Goal: Book appointment/travel/reservation

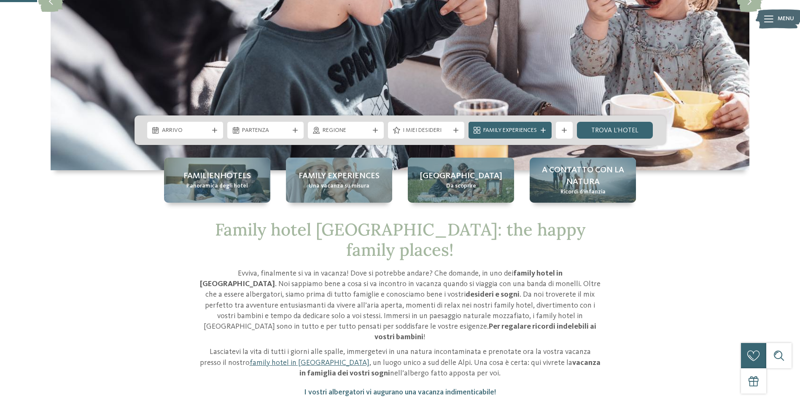
scroll to position [84, 0]
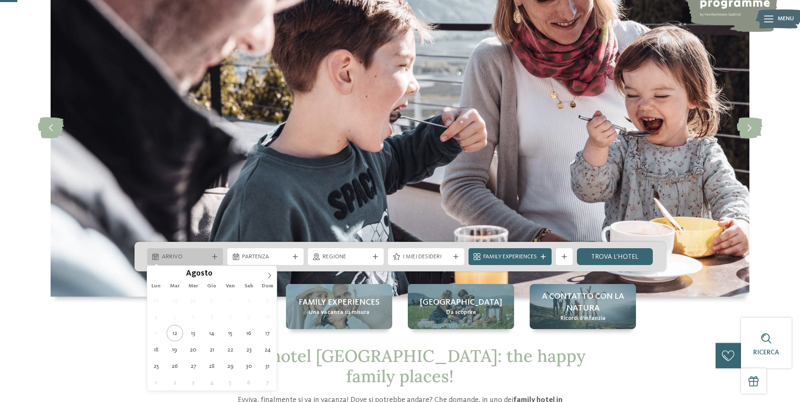
click at [203, 260] on span "Arrivo" at bounding box center [185, 257] width 47 height 8
click at [267, 275] on icon at bounding box center [270, 276] width 6 height 6
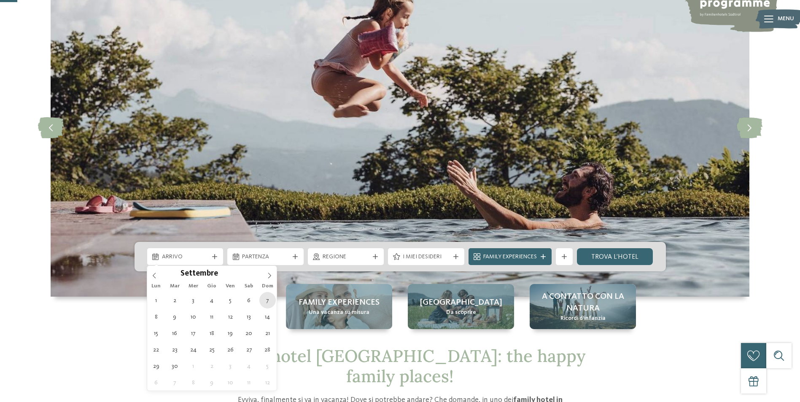
type div "[DATE]"
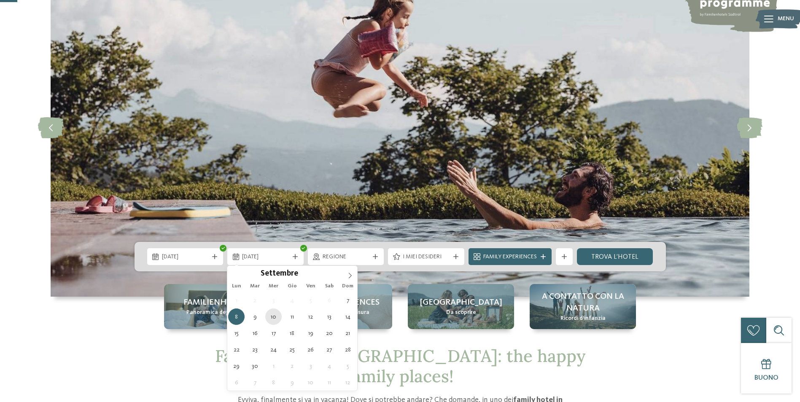
type div "[DATE]"
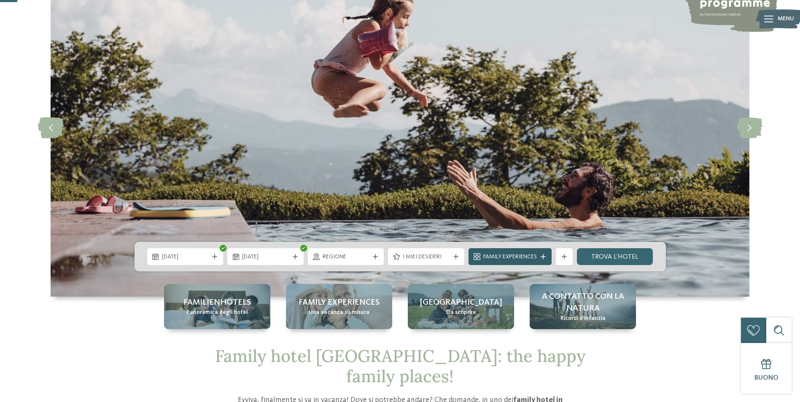
click at [496, 254] on span "Family Experiences" at bounding box center [510, 257] width 54 height 8
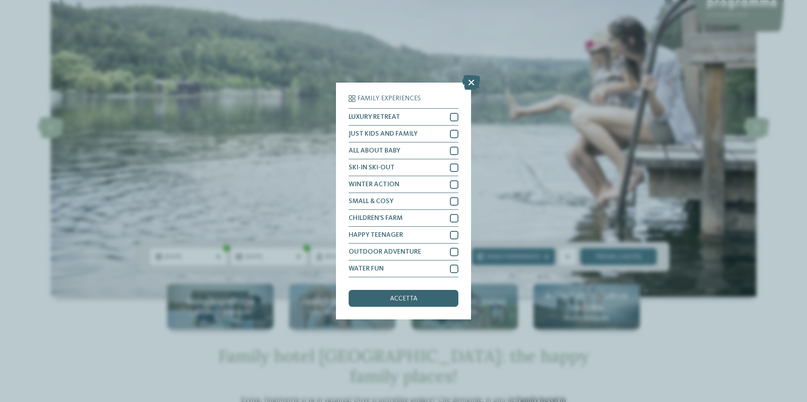
click at [556, 247] on div "Family Experiences LUXURY RETREAT JUST KIDS AND FAMILY" at bounding box center [403, 201] width 807 height 402
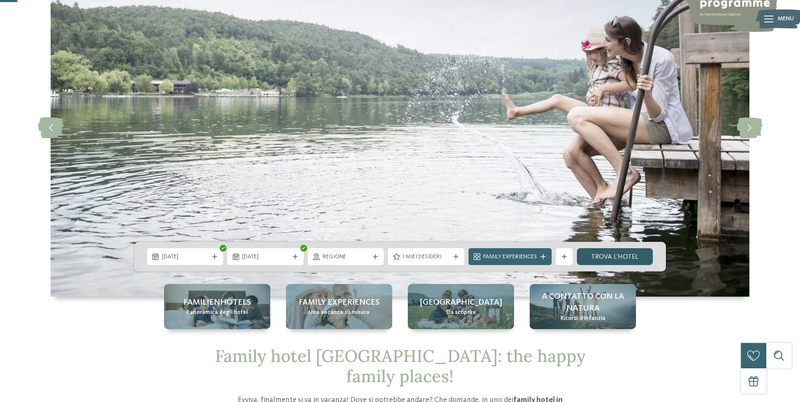
click at [606, 254] on link "trova l’hotel" at bounding box center [615, 256] width 76 height 17
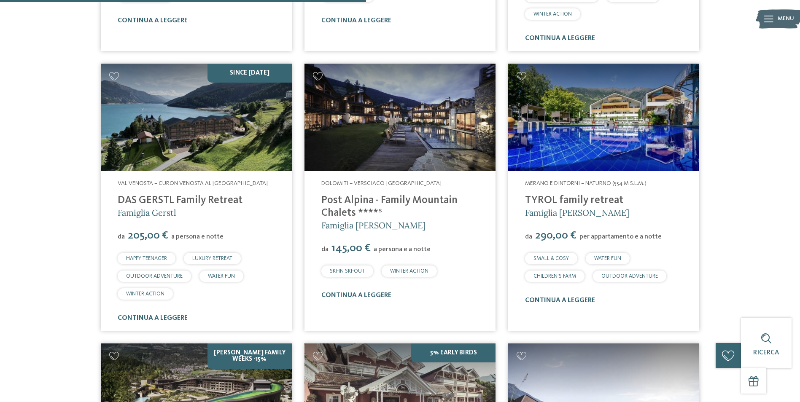
scroll to position [1120, 0]
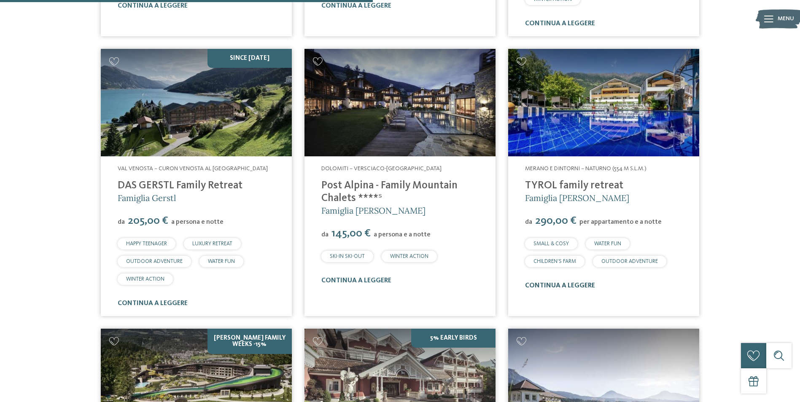
click at [554, 283] on link "continua a leggere" at bounding box center [560, 286] width 70 height 7
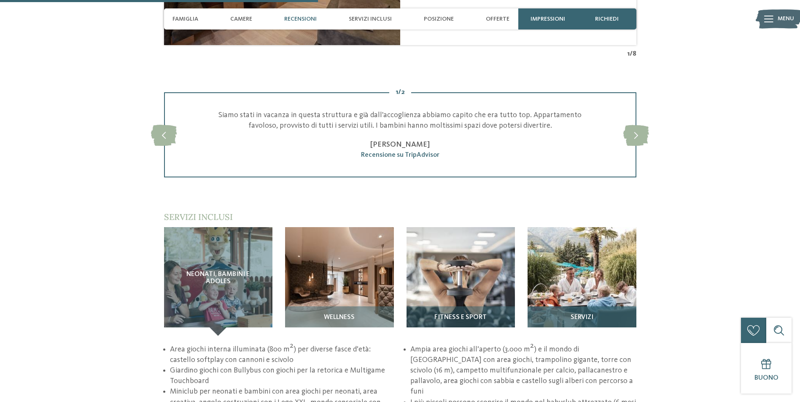
scroll to position [1055, 0]
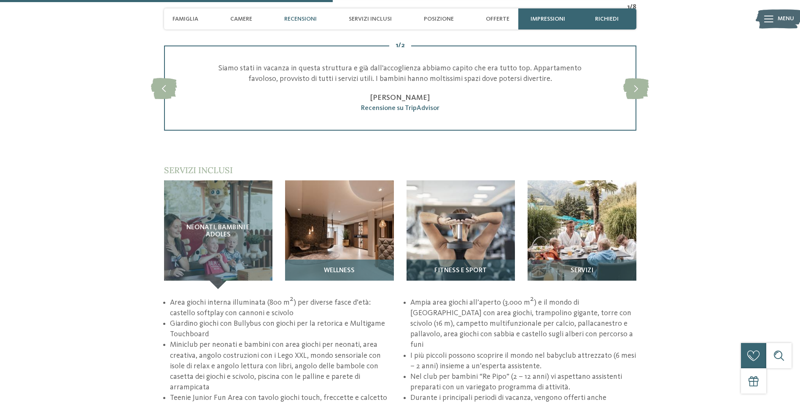
click at [326, 227] on img at bounding box center [339, 235] width 109 height 109
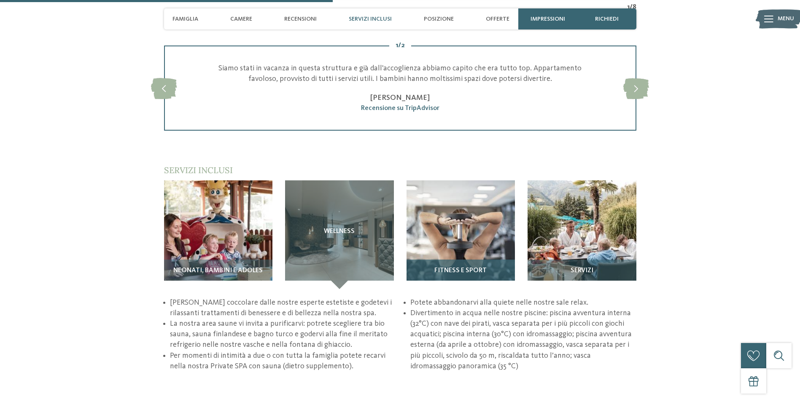
click at [483, 232] on img at bounding box center [461, 235] width 109 height 109
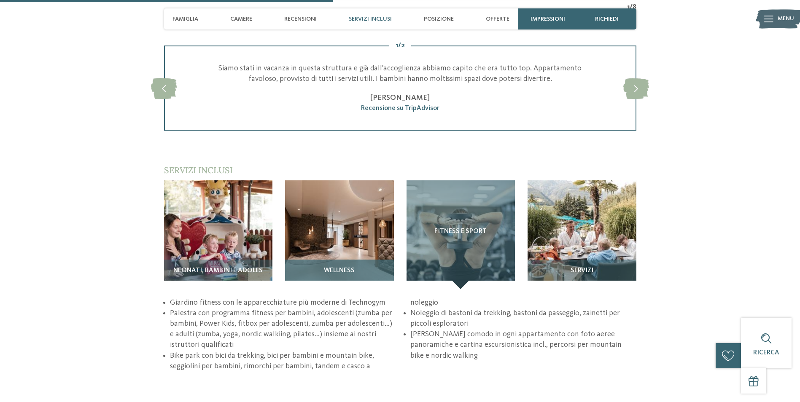
click at [359, 237] on img at bounding box center [339, 235] width 109 height 109
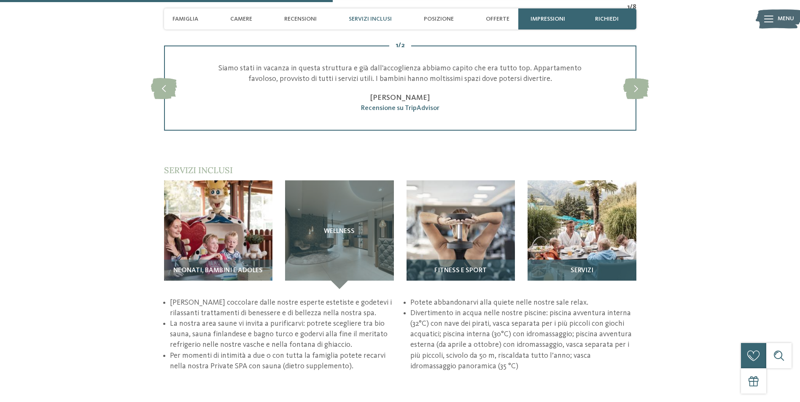
click at [602, 229] on img at bounding box center [582, 235] width 109 height 109
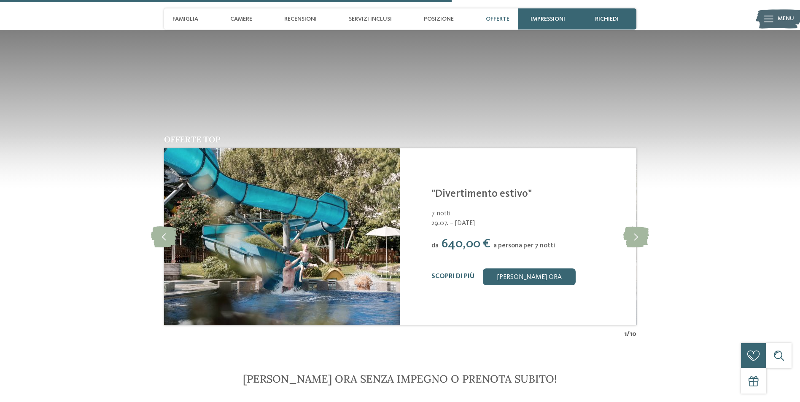
scroll to position [1434, 0]
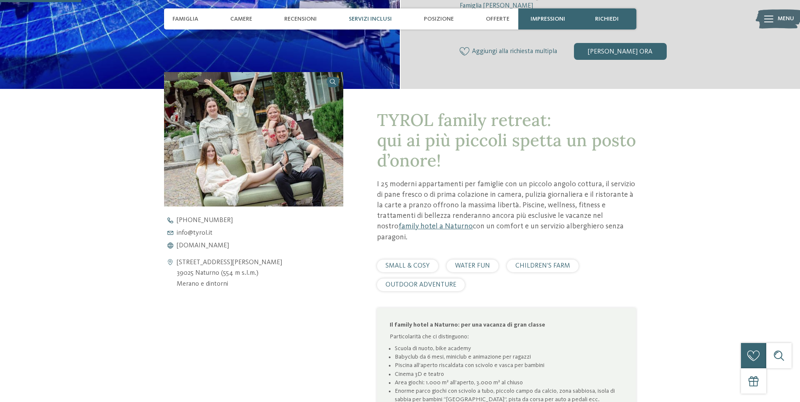
click at [375, 18] on span "Servizi inclusi" at bounding box center [370, 19] width 43 height 7
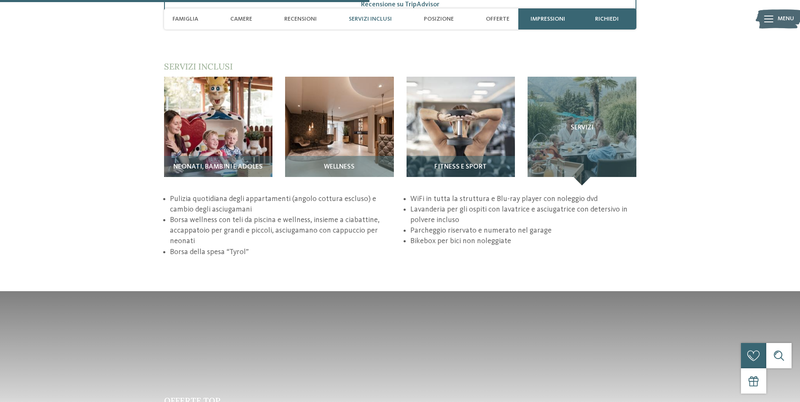
scroll to position [1162, 0]
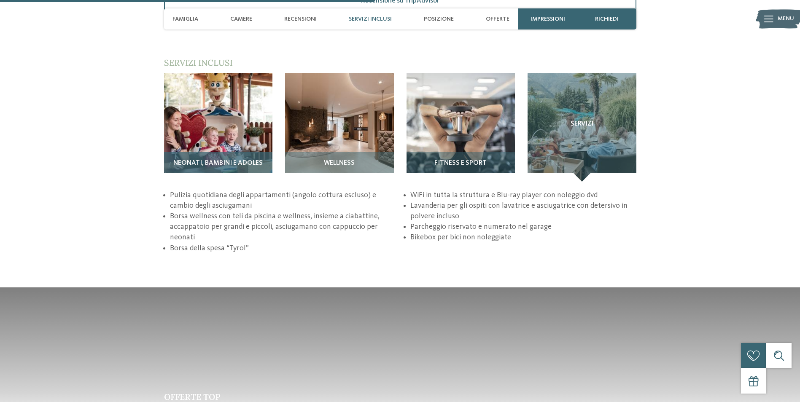
click at [191, 152] on div "Neonati, bambini e adoles" at bounding box center [218, 167] width 109 height 30
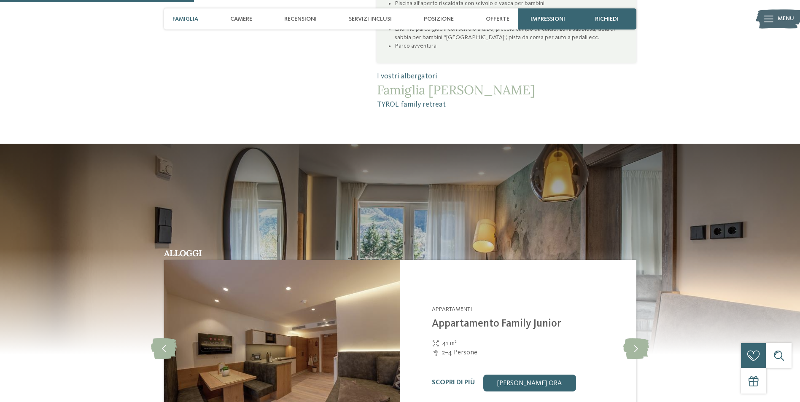
scroll to position [614, 0]
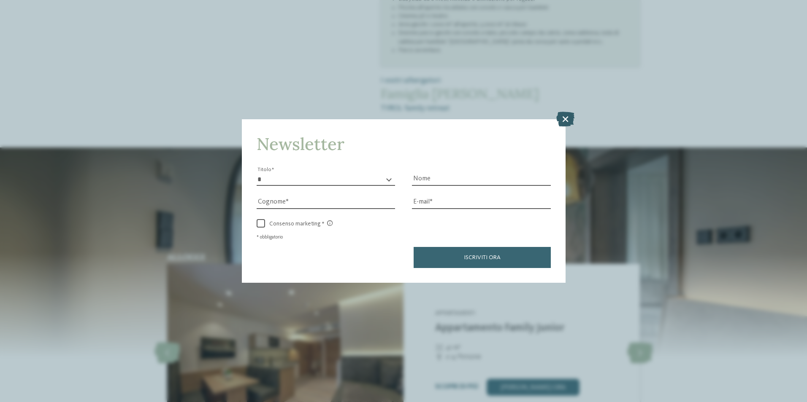
click at [564, 121] on icon at bounding box center [565, 118] width 18 height 15
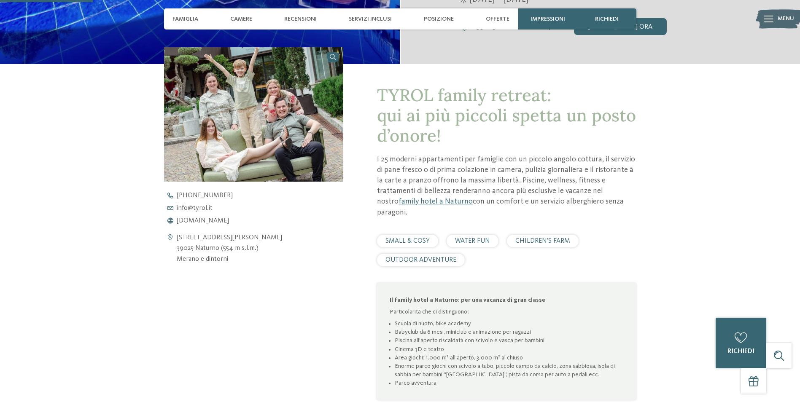
scroll to position [276, 0]
